Goal: Information Seeking & Learning: Learn about a topic

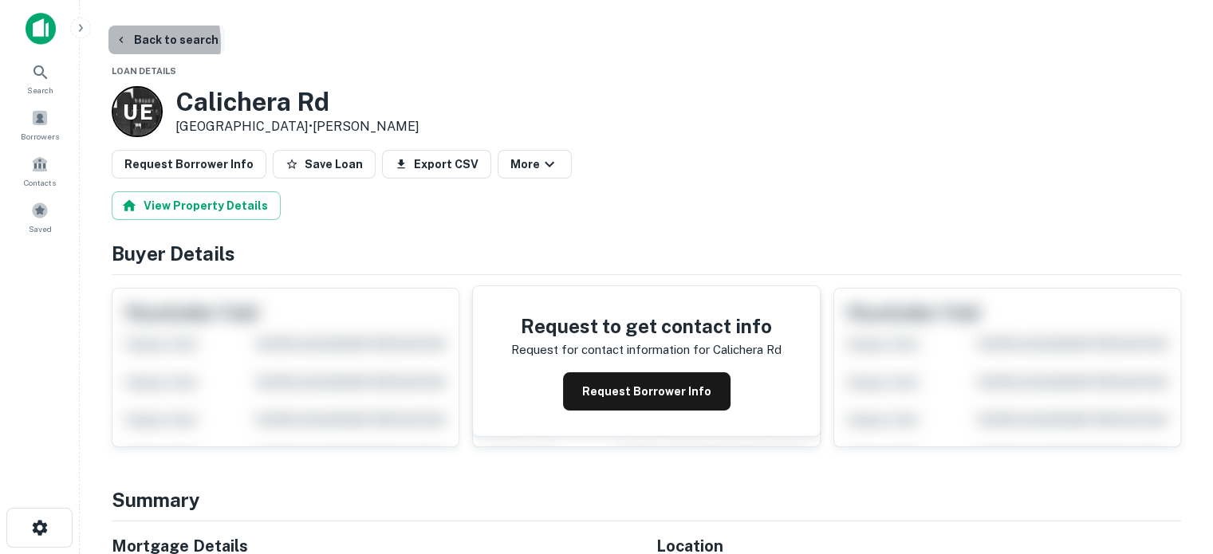
click at [121, 43] on icon "button" at bounding box center [121, 39] width 13 height 13
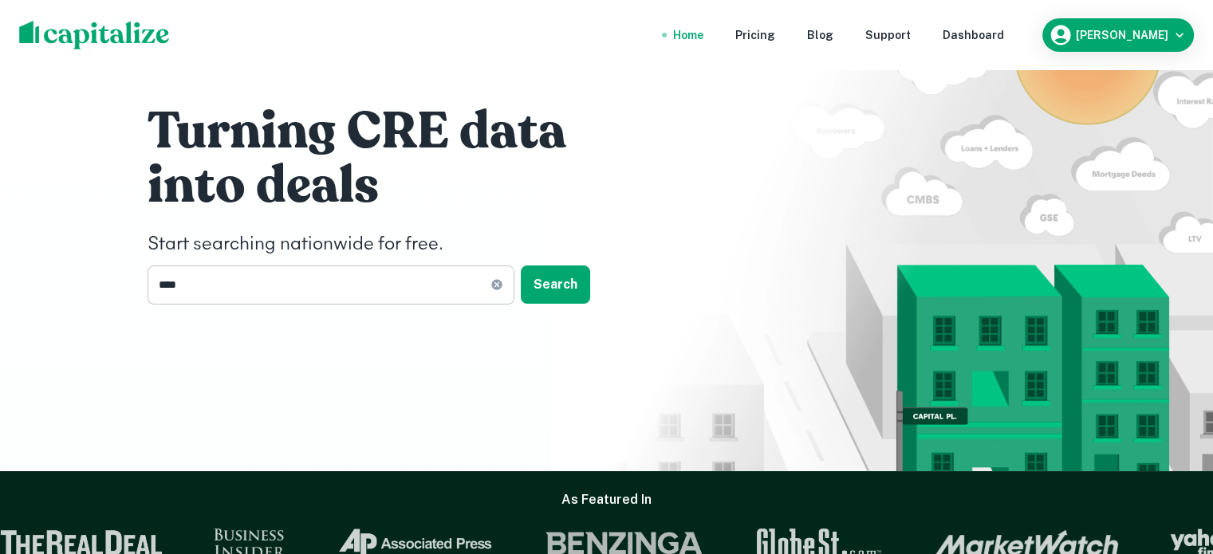
click at [217, 294] on input "****" at bounding box center [318, 284] width 343 height 39
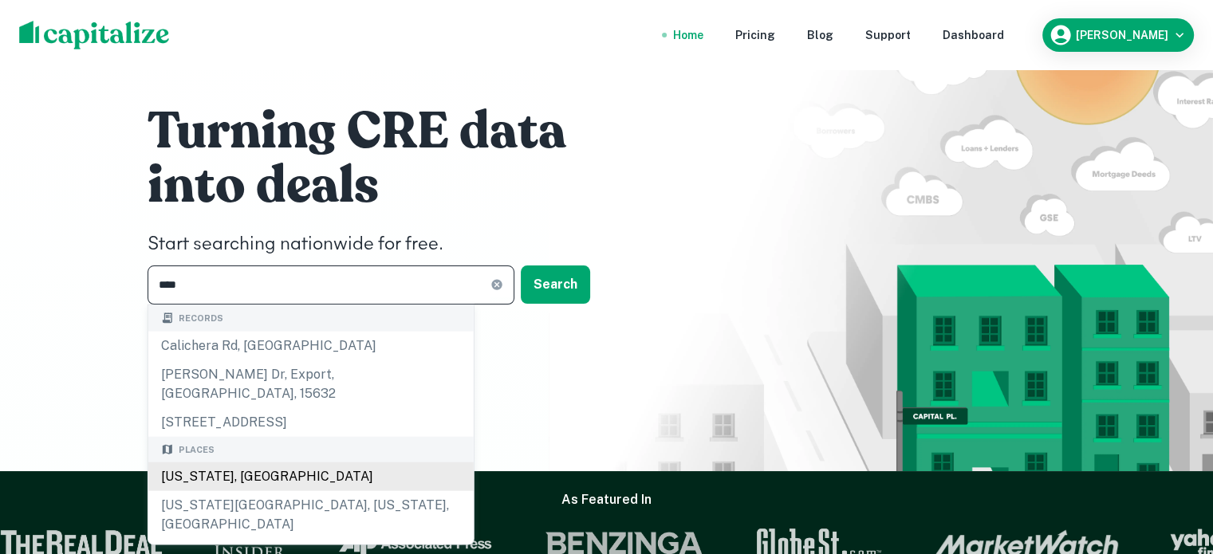
click at [227, 462] on div "[US_STATE], [GEOGRAPHIC_DATA]" at bounding box center [310, 476] width 325 height 29
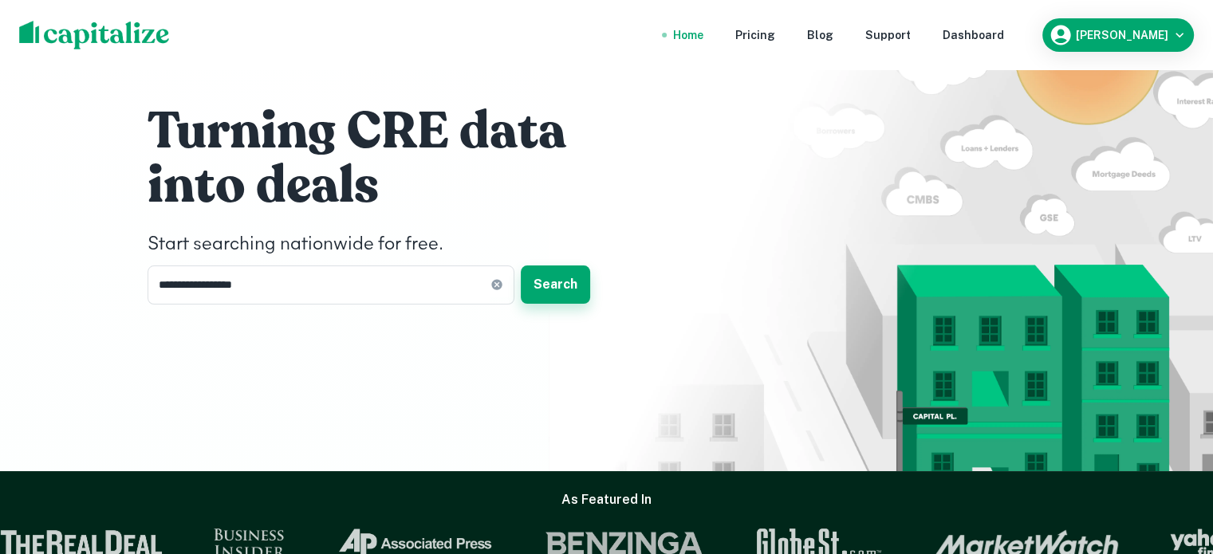
click at [553, 293] on button "Search" at bounding box center [555, 284] width 69 height 38
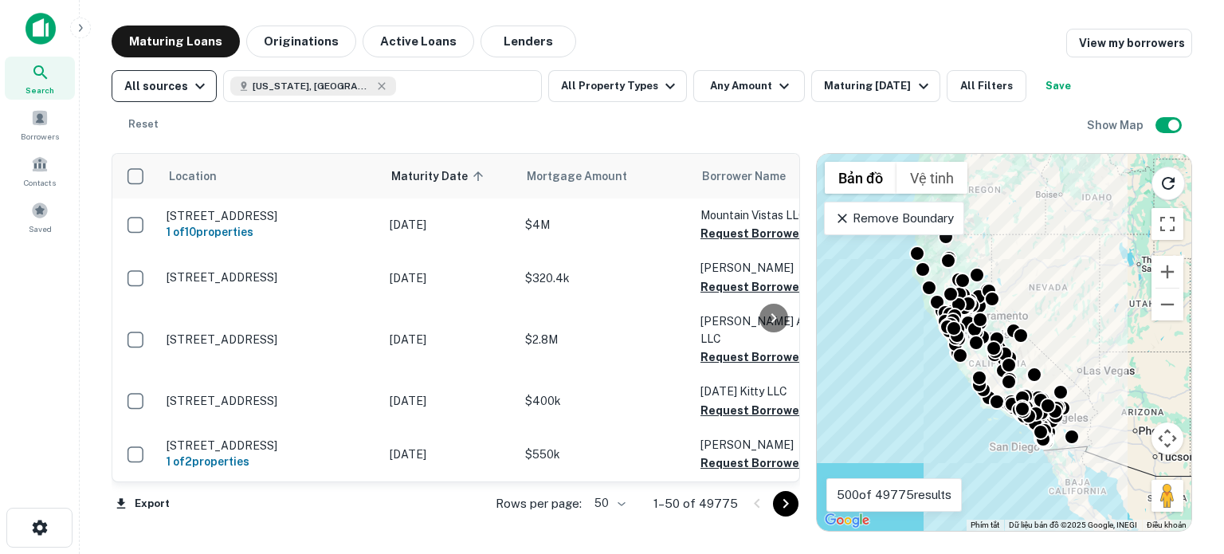
click at [198, 89] on icon "button" at bounding box center [200, 86] width 19 height 19
click at [480, 121] on div at bounding box center [612, 277] width 1224 height 554
click at [283, 41] on button "Originations" at bounding box center [301, 42] width 110 height 32
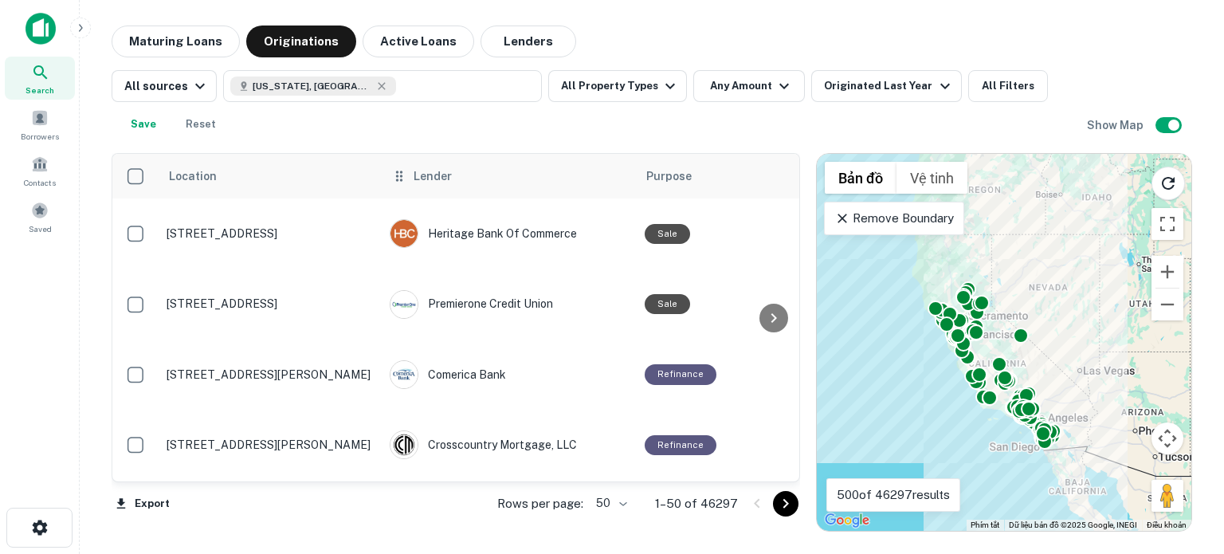
click at [403, 181] on icon at bounding box center [399, 176] width 16 height 19
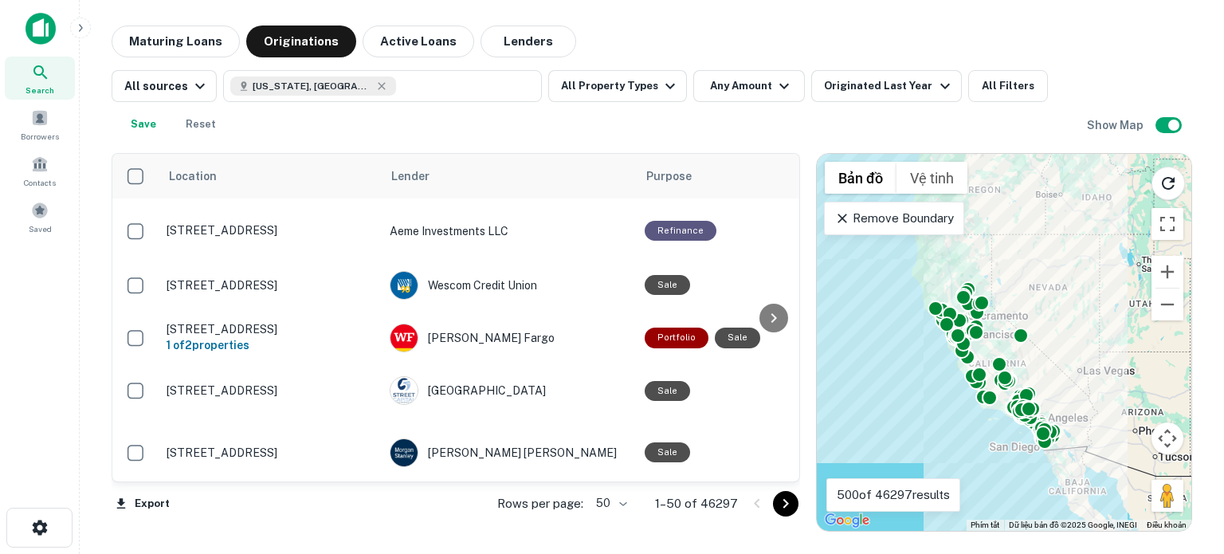
scroll to position [1933, 0]
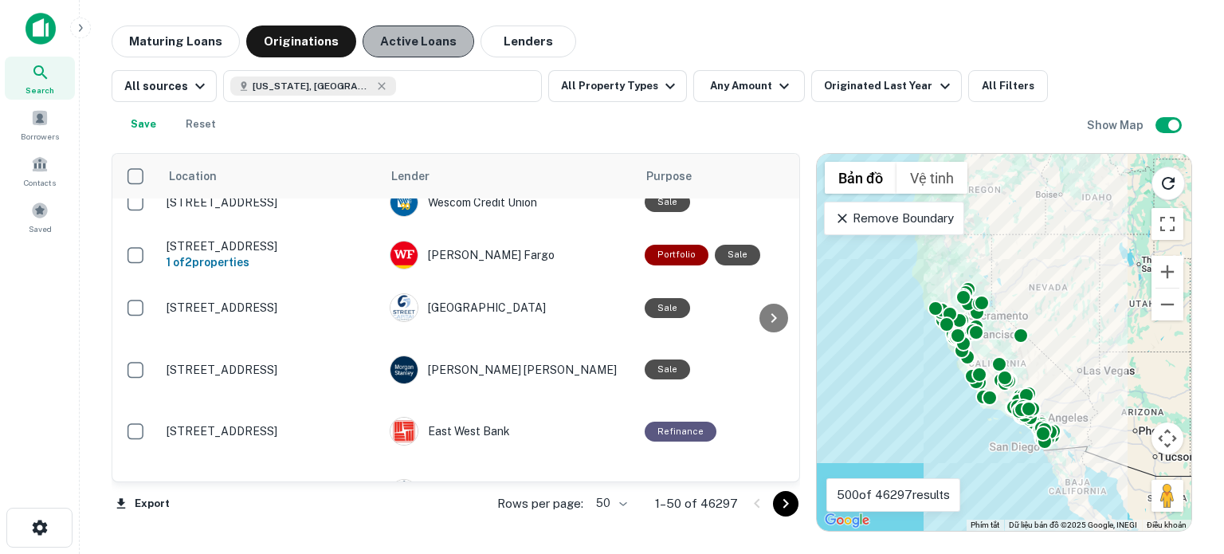
click at [395, 37] on button "Active Loans" at bounding box center [419, 42] width 112 height 32
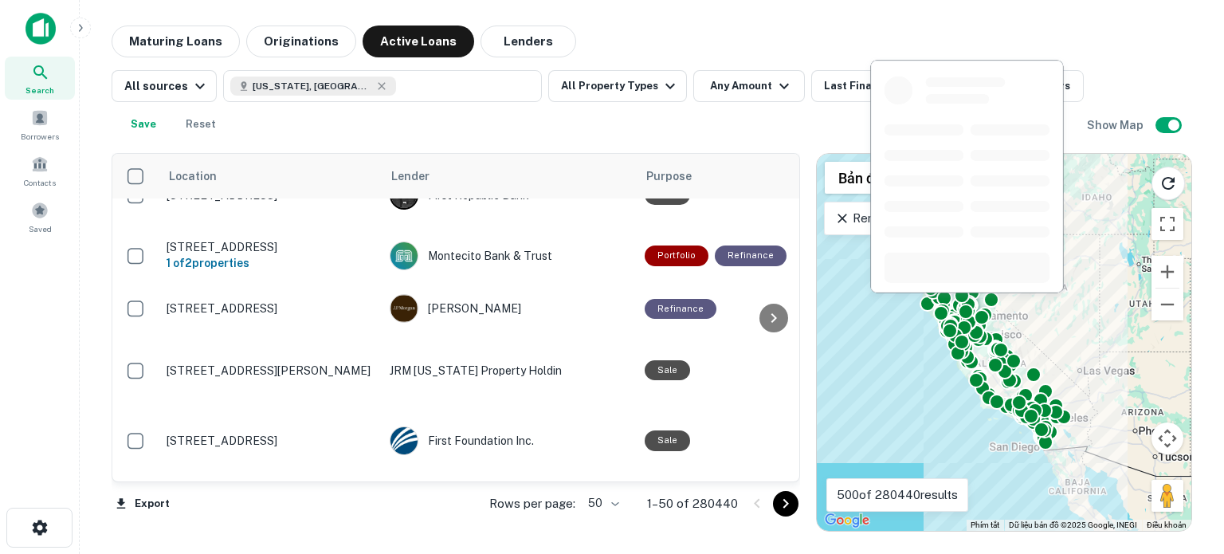
scroll to position [2488, 0]
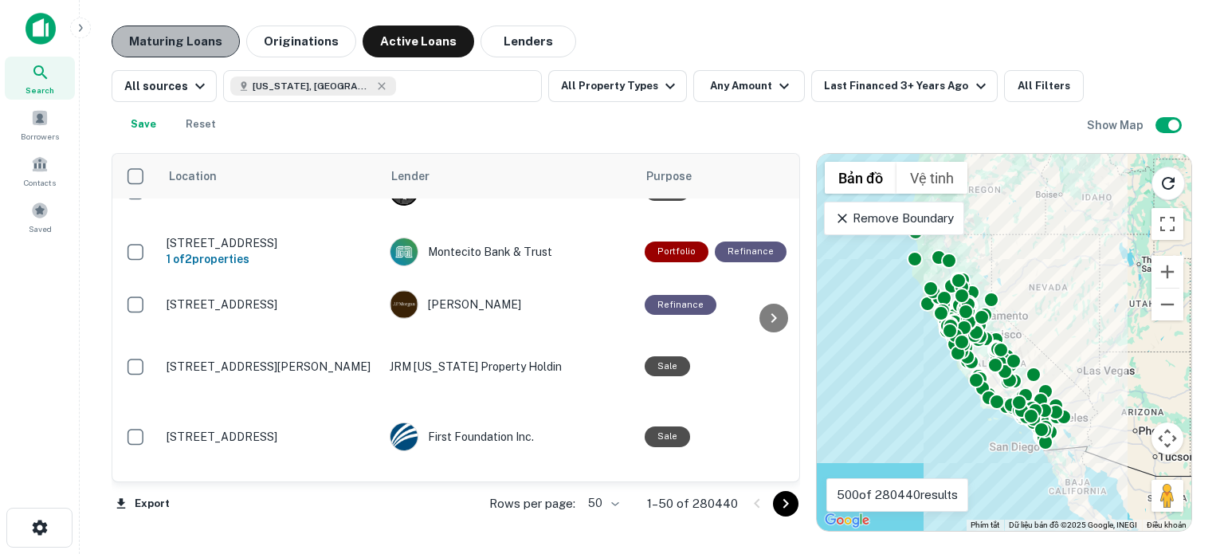
click at [201, 40] on button "Maturing Loans" at bounding box center [176, 42] width 128 height 32
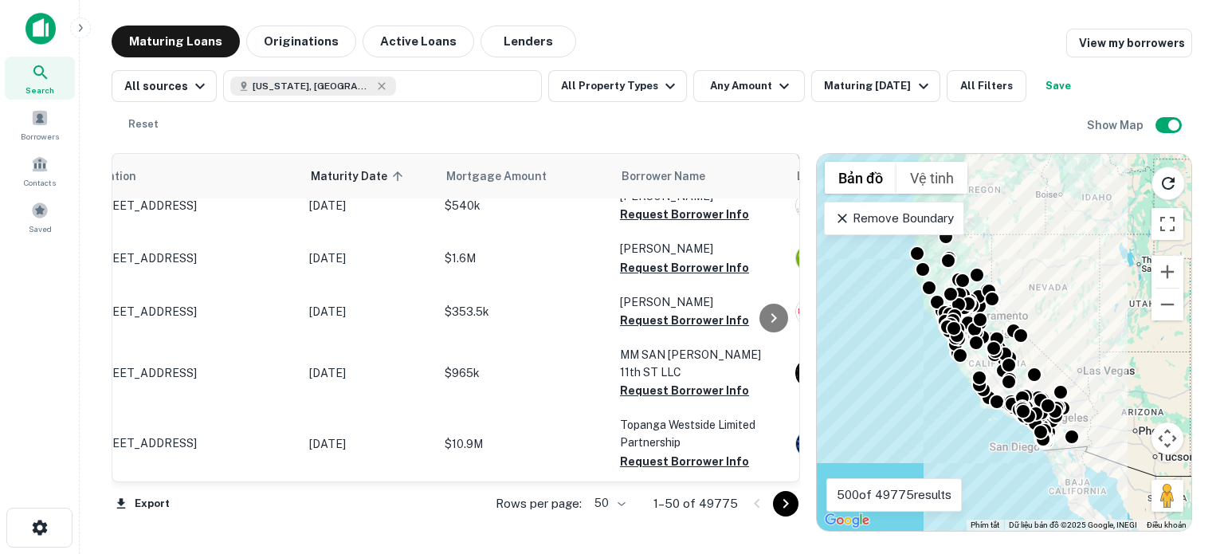
scroll to position [2466, 0]
